Goal: Find contact information: Find contact information

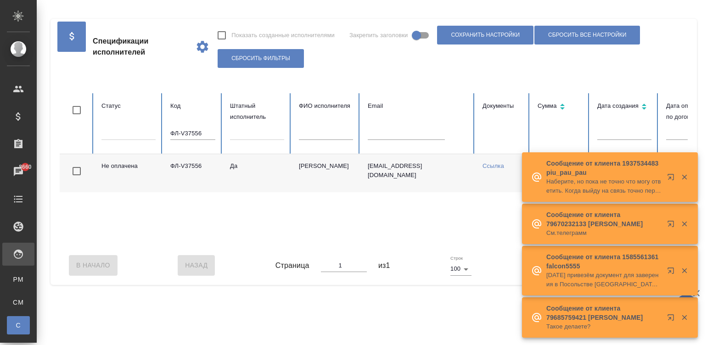
click at [207, 129] on input "ФЛ-V37556" at bounding box center [192, 133] width 45 height 13
paste input "64"
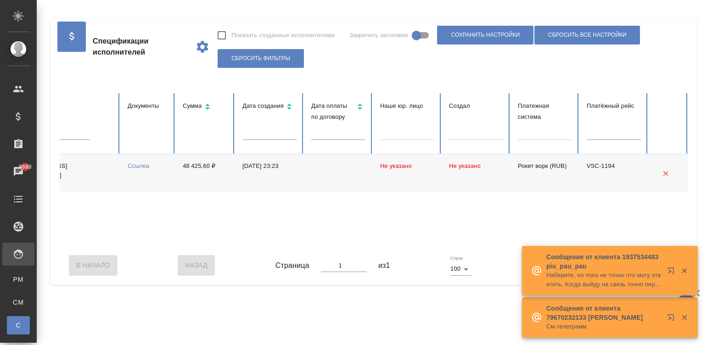
click at [226, 169] on td "48 425,60 ₽" at bounding box center [205, 173] width 60 height 38
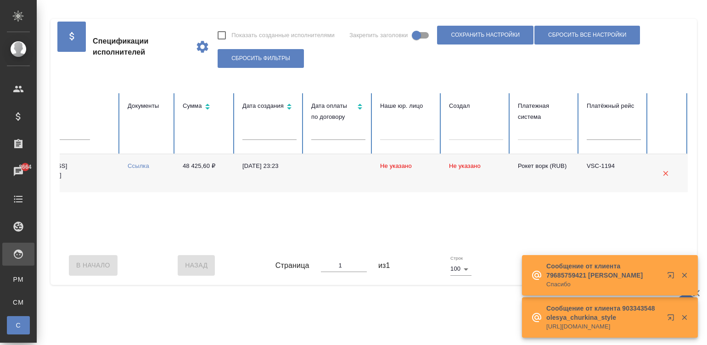
scroll to position [0, 0]
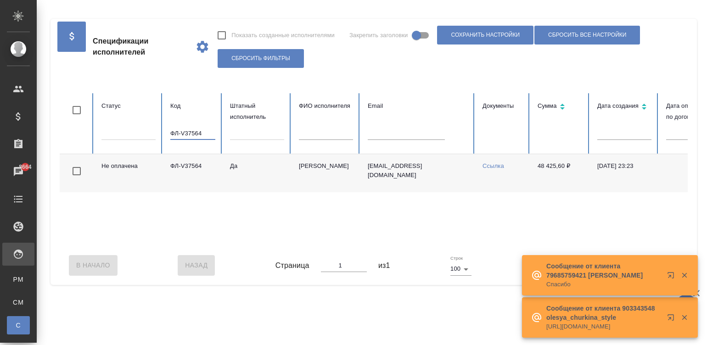
click at [197, 135] on input "ФЛ-V37564" at bounding box center [192, 133] width 45 height 13
paste input "6420"
type input "ФЛ-V36420"
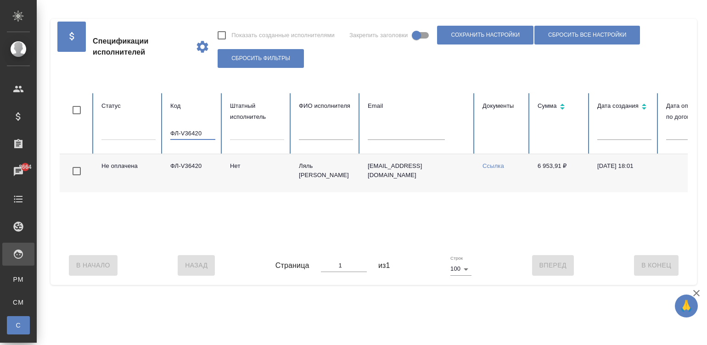
scroll to position [0, 355]
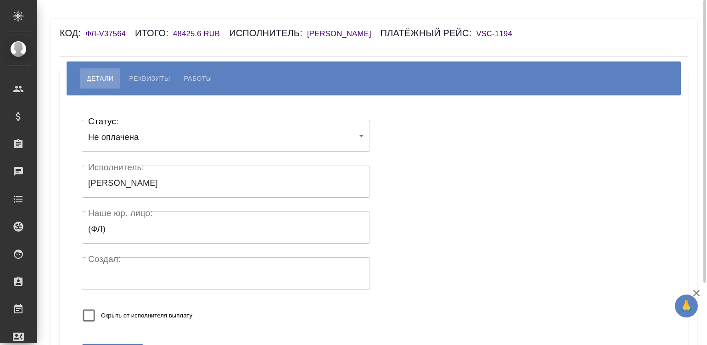
click at [139, 73] on div "[PERSON_NAME] Работы" at bounding box center [374, 79] width 615 height 34
click at [162, 84] on span "Реквизиты" at bounding box center [149, 78] width 41 height 11
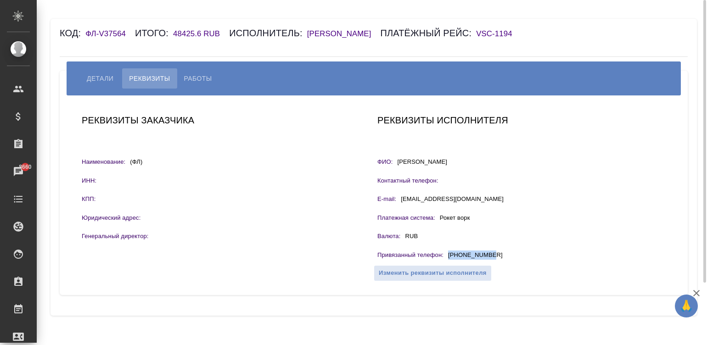
drag, startPoint x: 503, startPoint y: 267, endPoint x: 446, endPoint y: 268, distance: 57.4
click at [446, 262] on div "Привязанный телефон : [PHONE_NUMBER]" at bounding box center [522, 256] width 288 height 11
copy p "[PHONE_NUMBER]"
